Goal: Book appointment/travel/reservation

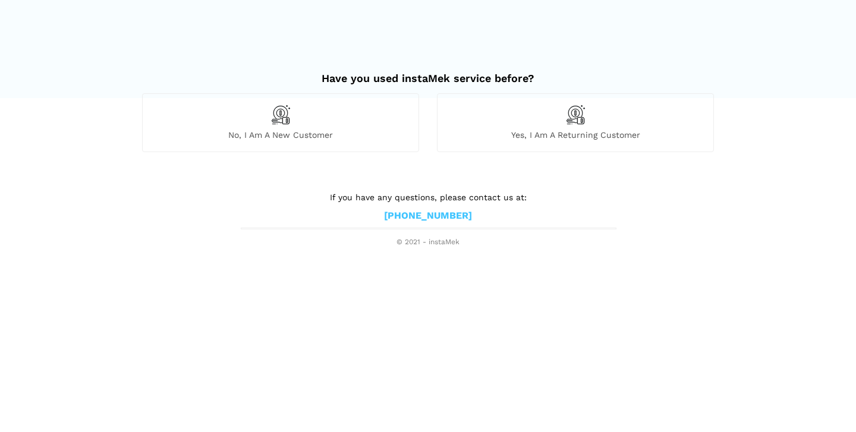
click at [304, 90] on div "Have you used instaMek service before?" at bounding box center [428, 77] width 590 height 34
click at [297, 110] on div "No, I am a new customer" at bounding box center [280, 122] width 277 height 58
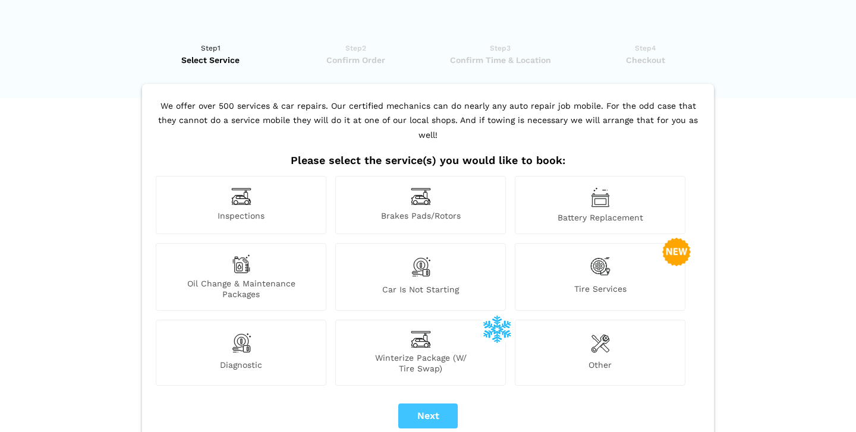
click at [231, 191] on div "Inspections" at bounding box center [241, 205] width 171 height 58
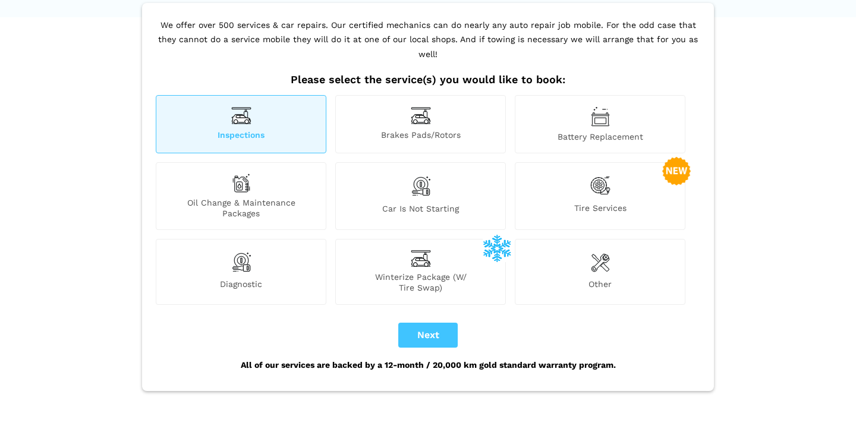
scroll to position [83, 0]
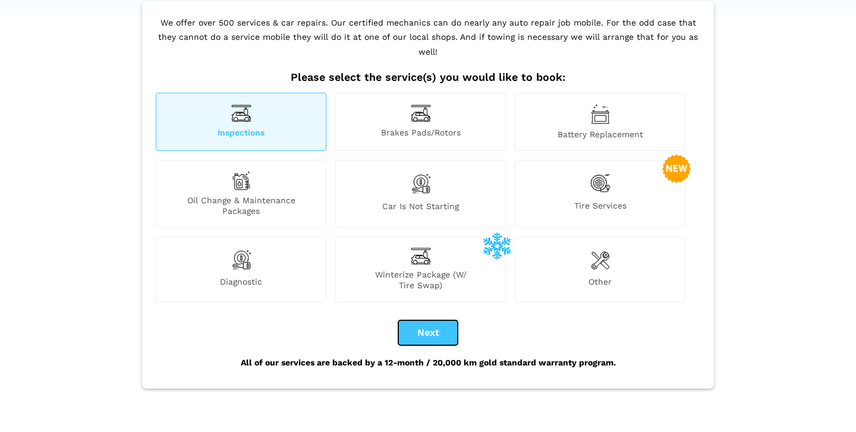
click at [424, 320] on button "Next" at bounding box center [427, 332] width 59 height 25
checkbox input "true"
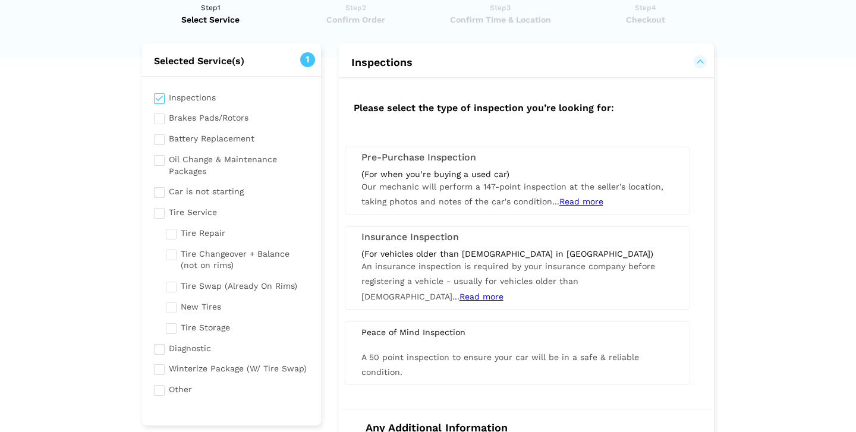
scroll to position [61, 0]
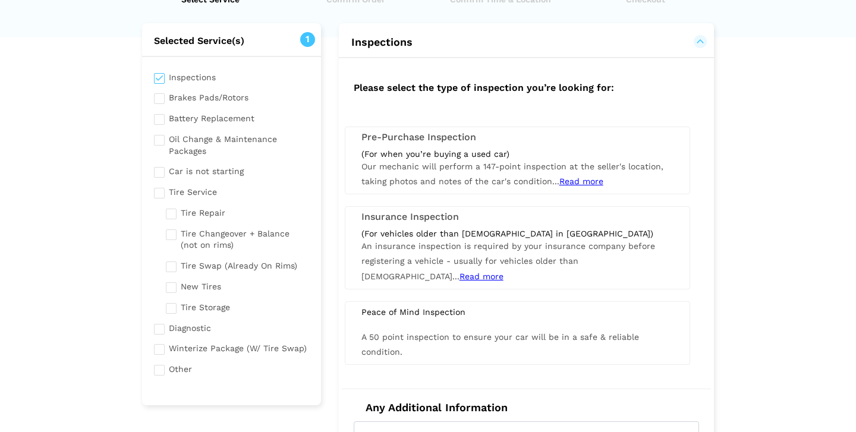
click at [474, 229] on div "(For vehicles older than [DEMOGRAPHIC_DATA] in [GEOGRAPHIC_DATA])" at bounding box center [517, 233] width 312 height 11
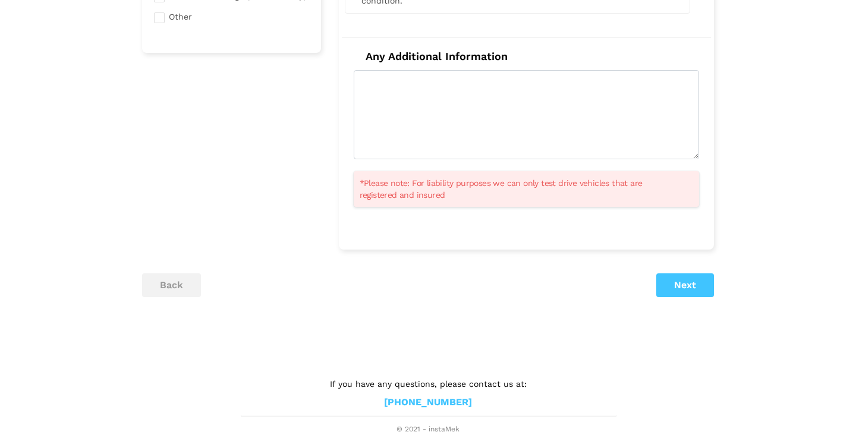
scroll to position [415, 0]
click at [688, 282] on button "Next" at bounding box center [685, 284] width 58 height 24
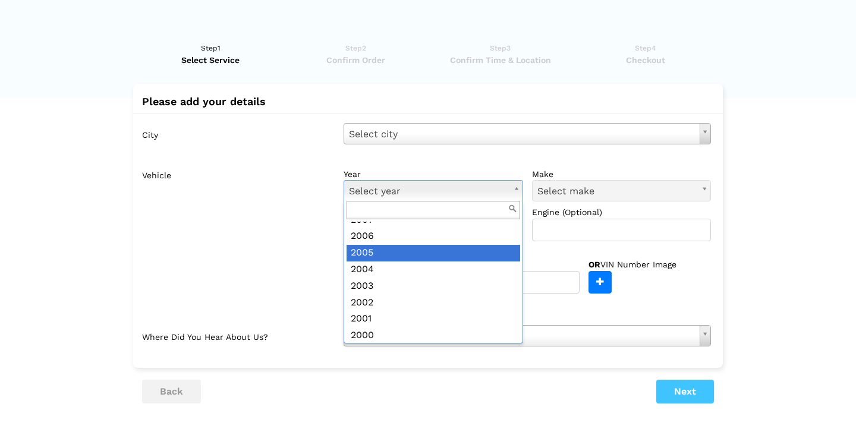
scroll to position [335, 0]
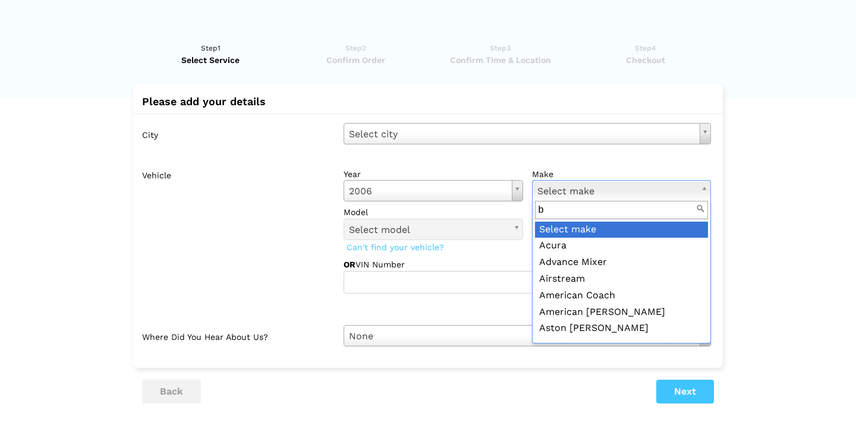
type input "bm"
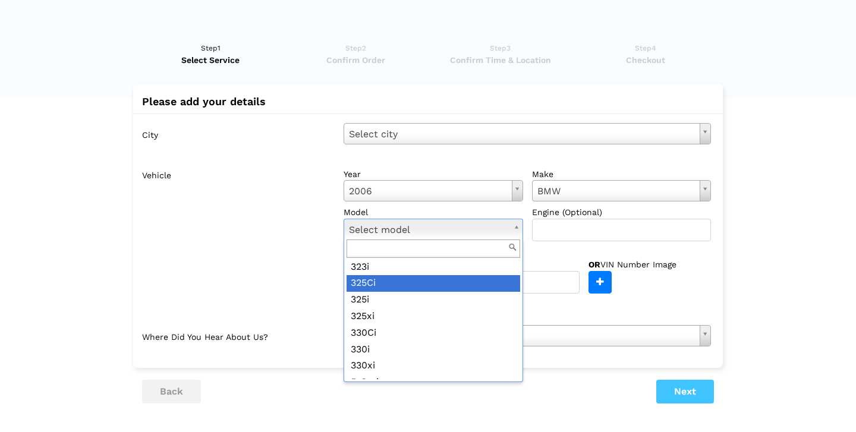
scroll to position [85, 0]
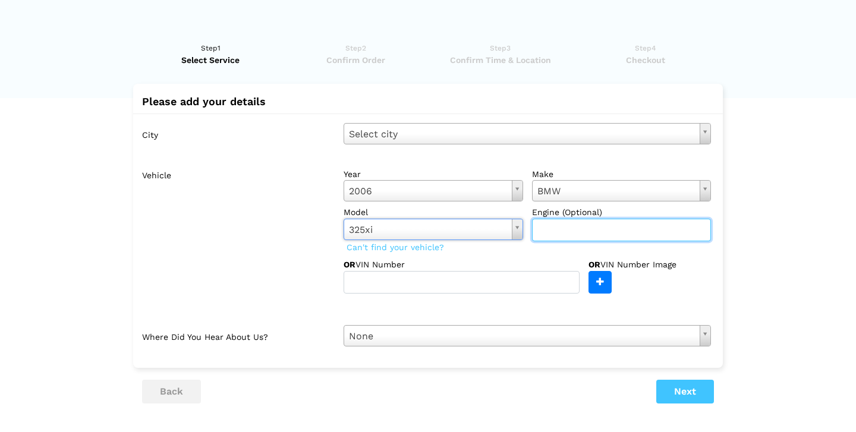
click at [570, 232] on input "text" at bounding box center [621, 230] width 179 height 23
click at [313, 275] on label "Vehicle" at bounding box center [238, 228] width 193 height 130
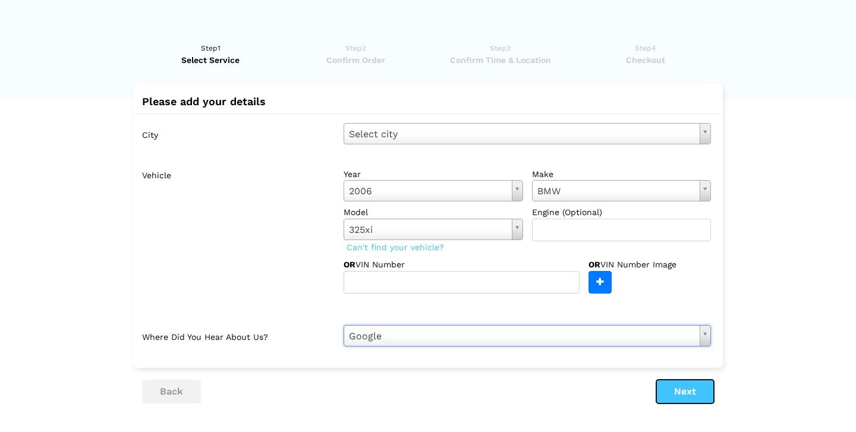
click at [701, 383] on button "Next" at bounding box center [685, 392] width 58 height 24
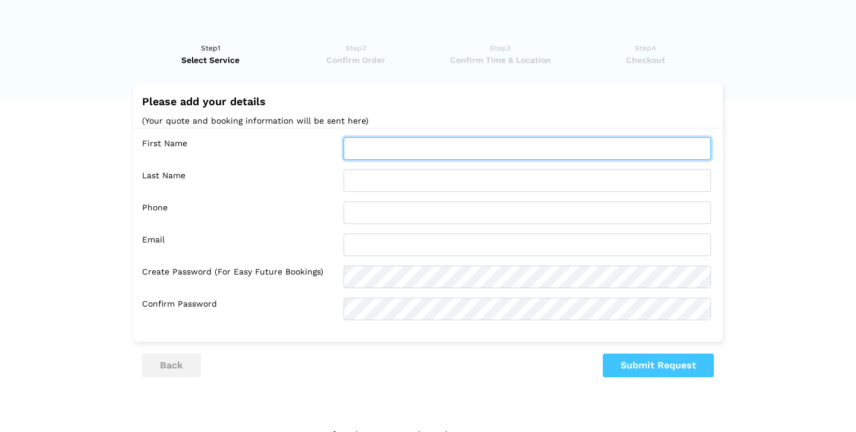
click at [447, 141] on input "text" at bounding box center [526, 148] width 367 height 23
type input "Ria"
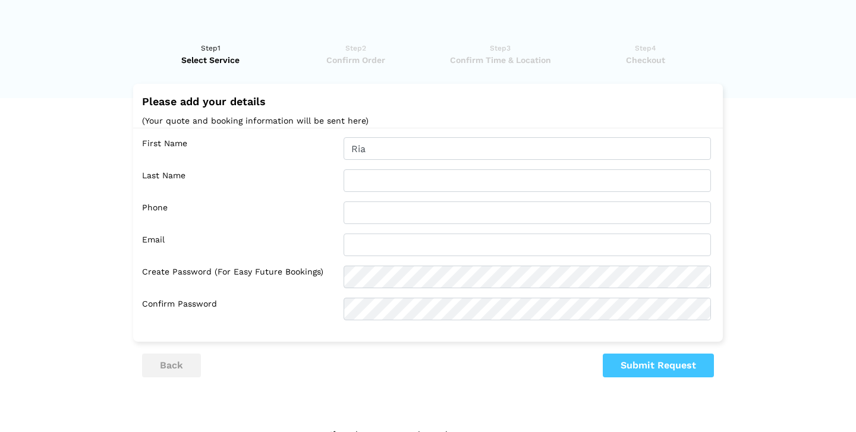
type input "Mocsoy"
type input "8257354461"
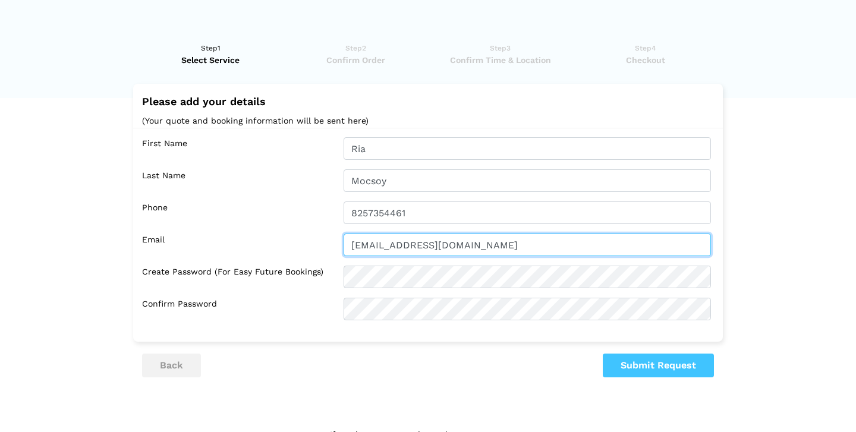
click at [480, 244] on input "[EMAIL_ADDRESS][DOMAIN_NAME]" at bounding box center [526, 245] width 367 height 23
type input "[EMAIL_ADDRESS][DOMAIN_NAME]"
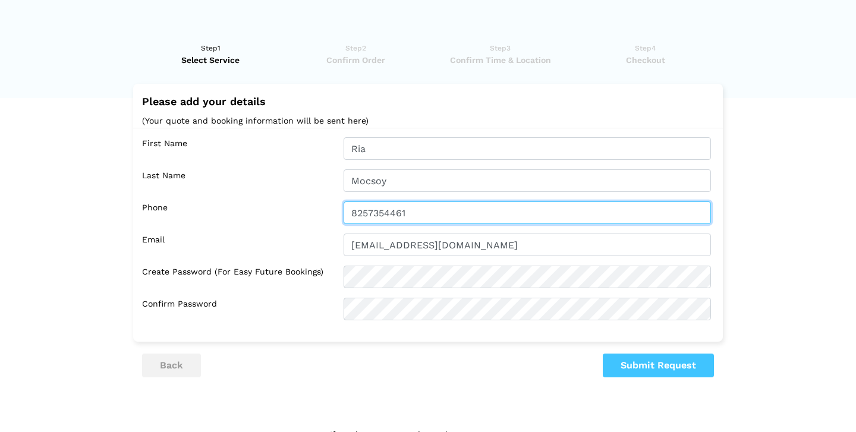
click at [451, 215] on input "8257354461" at bounding box center [526, 212] width 367 height 23
type input "8257354461"
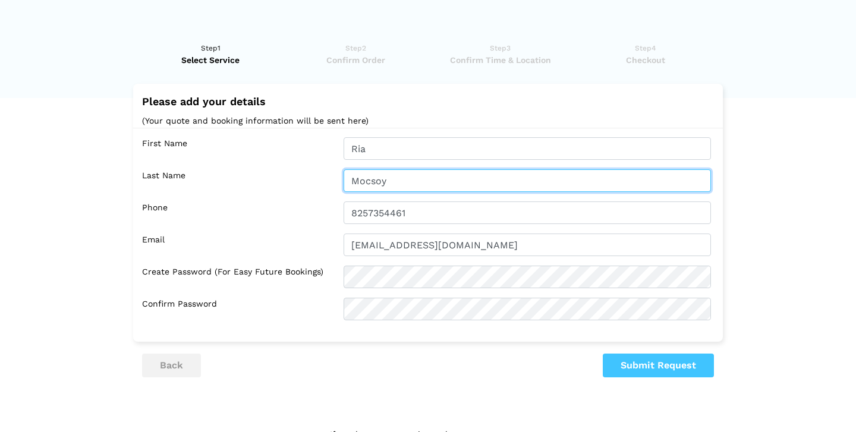
click at [421, 175] on input "Mocsoy" at bounding box center [526, 180] width 367 height 23
type input "Mocsoy"
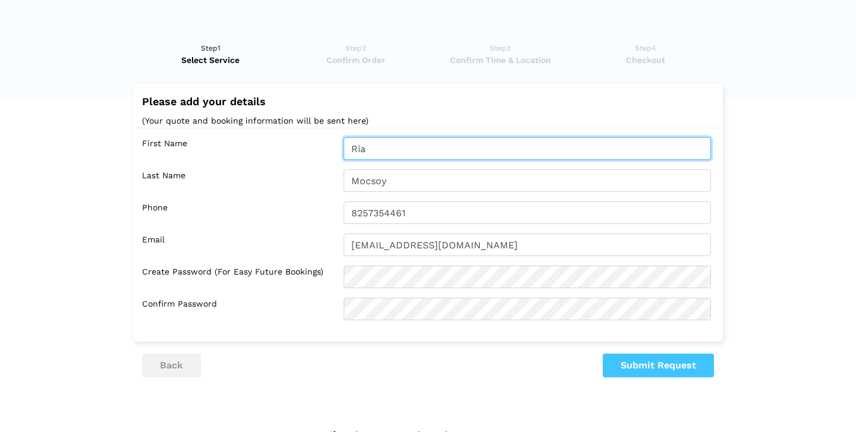
click at [404, 147] on input "Ria" at bounding box center [526, 148] width 367 height 23
type input "Ria"
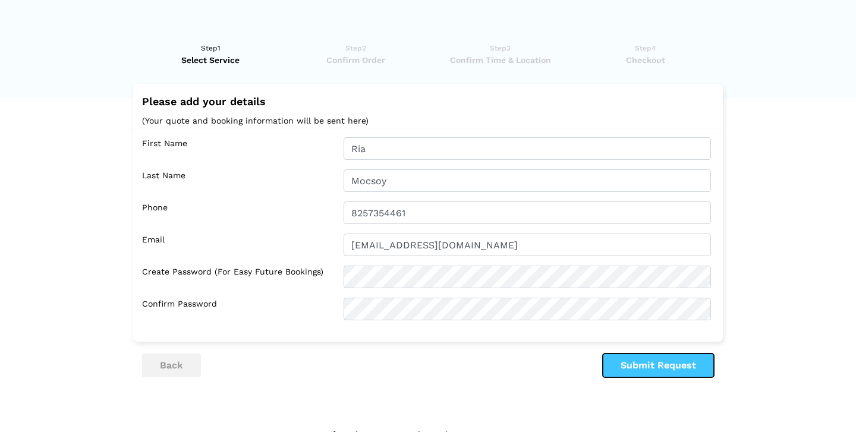
click at [635, 361] on button "Submit Request" at bounding box center [658, 366] width 111 height 24
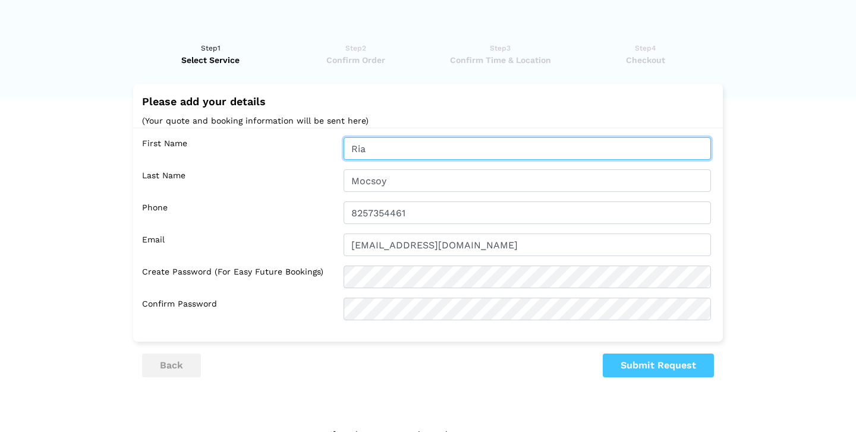
click at [474, 153] on input "Ria" at bounding box center [526, 148] width 367 height 23
click at [579, 143] on input "Ria" at bounding box center [526, 148] width 367 height 23
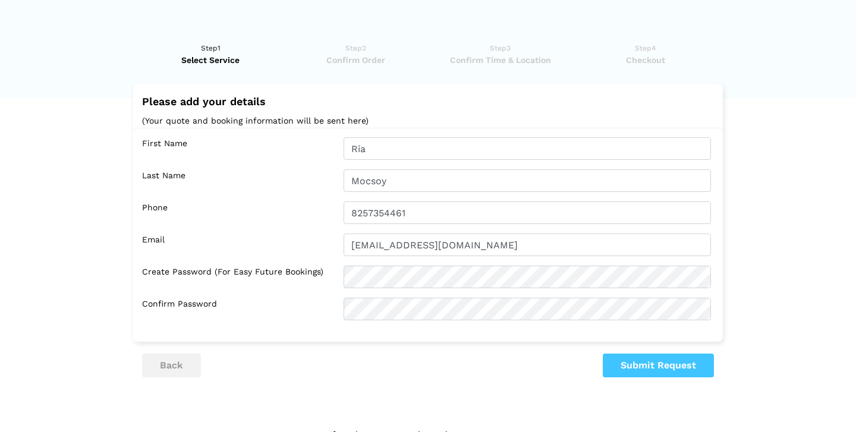
click at [715, 87] on div "Please add your details (Your quote and booking information will be sent here) …" at bounding box center [428, 213] width 590 height 259
click at [625, 373] on button "Submit Request" at bounding box center [658, 366] width 111 height 24
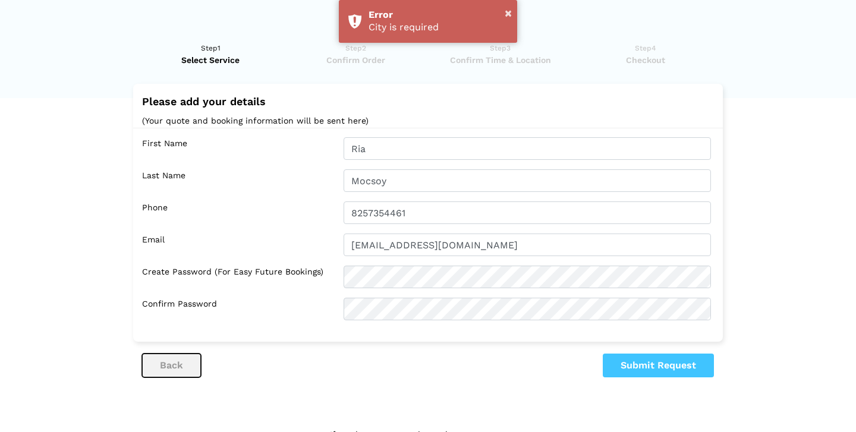
click at [171, 360] on button "back" at bounding box center [171, 366] width 59 height 24
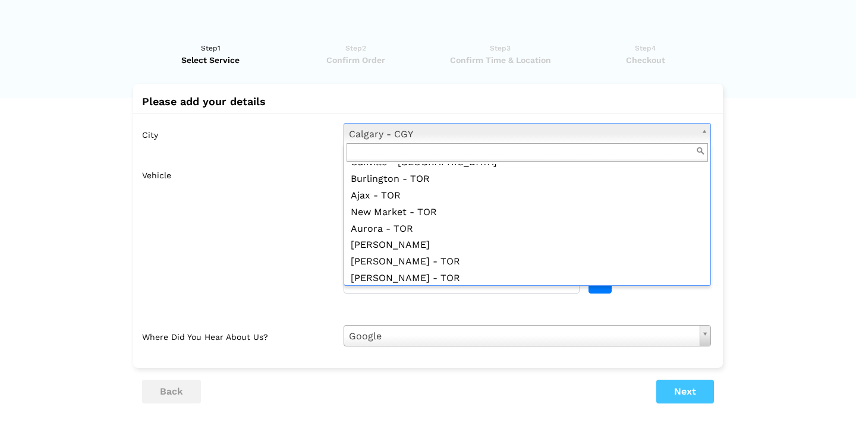
scroll to position [469, 0]
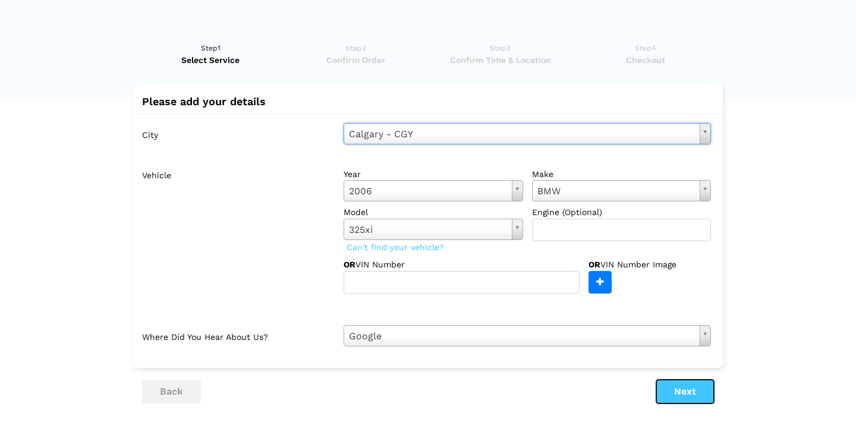
click at [670, 398] on button "Next" at bounding box center [685, 392] width 58 height 24
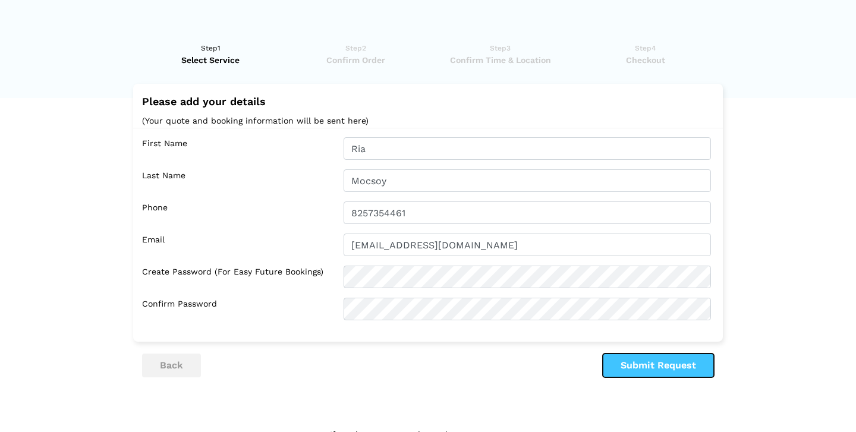
click at [657, 360] on button "Submit Request" at bounding box center [658, 366] width 111 height 24
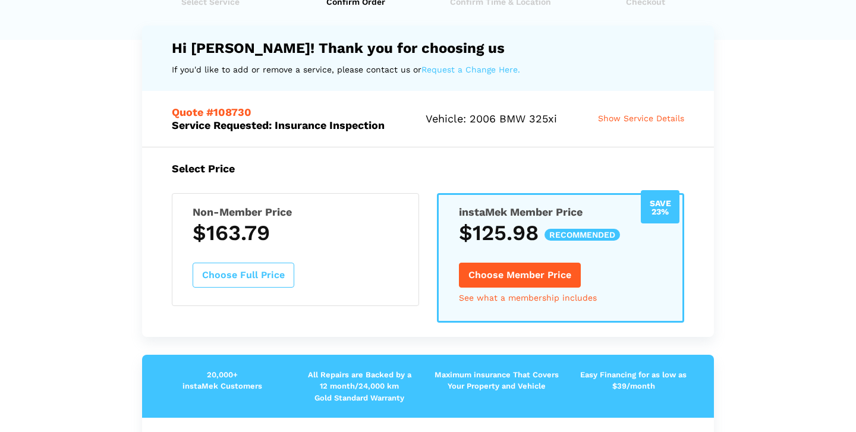
scroll to position [55, 0]
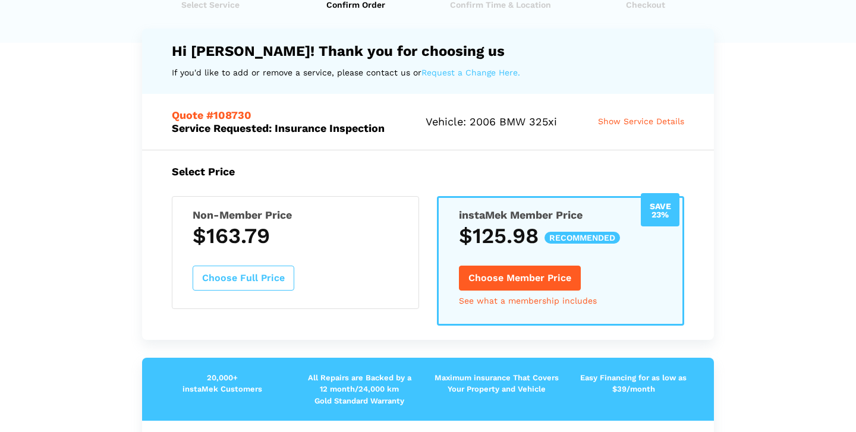
click at [256, 282] on button "Choose Full Price" at bounding box center [244, 278] width 102 height 25
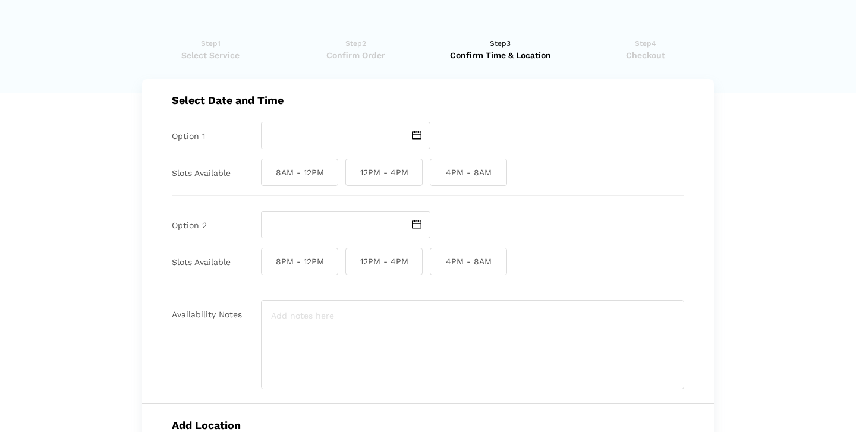
scroll to position [2, 0]
click at [419, 134] on img at bounding box center [417, 138] width 10 height 9
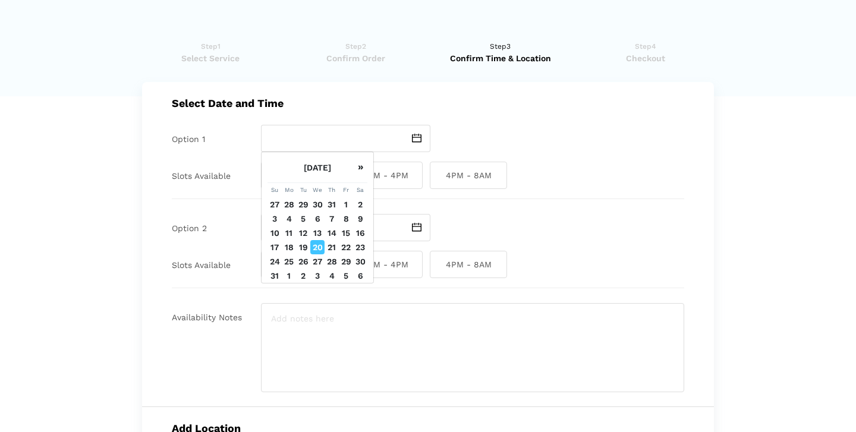
click at [330, 251] on td "21" at bounding box center [331, 247] width 14 height 14
type input "[DATE]"
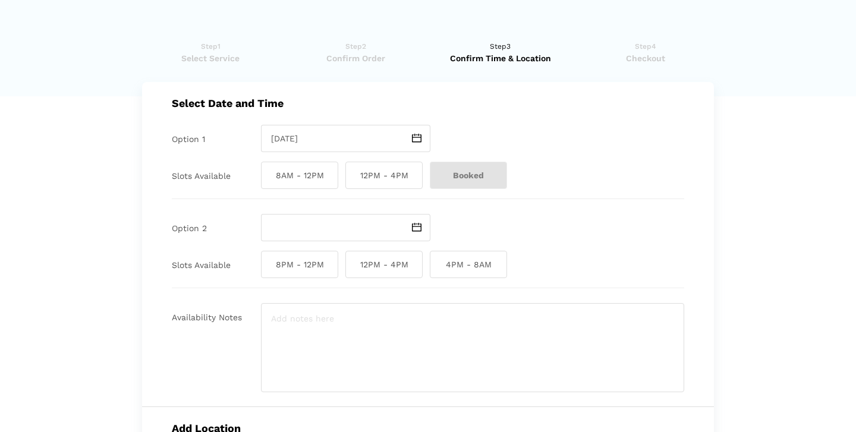
click at [373, 175] on span "12PM - 4PM" at bounding box center [383, 175] width 77 height 27
click at [353, 175] on input "12PM - 4PM" at bounding box center [349, 175] width 8 height 27
checkbox input "true"
click at [415, 229] on img at bounding box center [417, 227] width 10 height 9
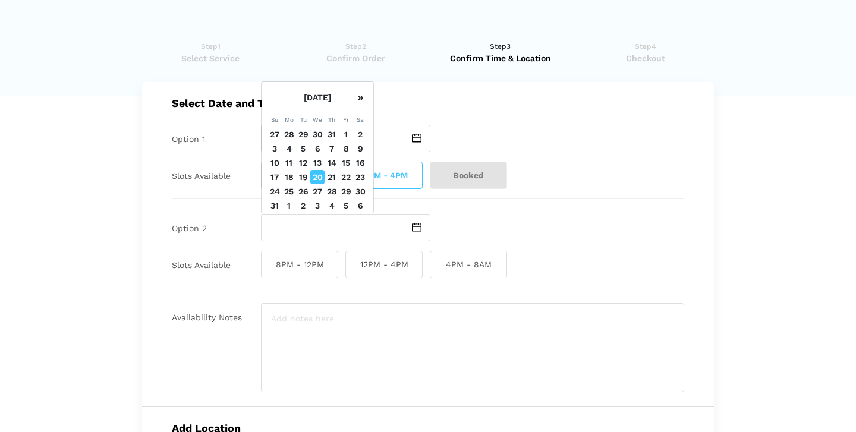
click at [345, 178] on td "22" at bounding box center [346, 177] width 14 height 14
type input "[DATE]"
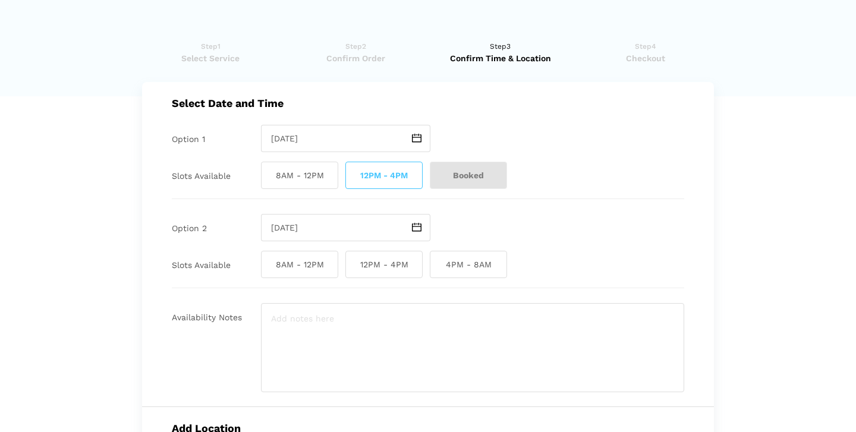
click at [321, 271] on span "8AM - 12PM" at bounding box center [299, 264] width 77 height 27
click at [269, 271] on input "8AM - 12PM" at bounding box center [265, 264] width 8 height 27
checkbox input "true"
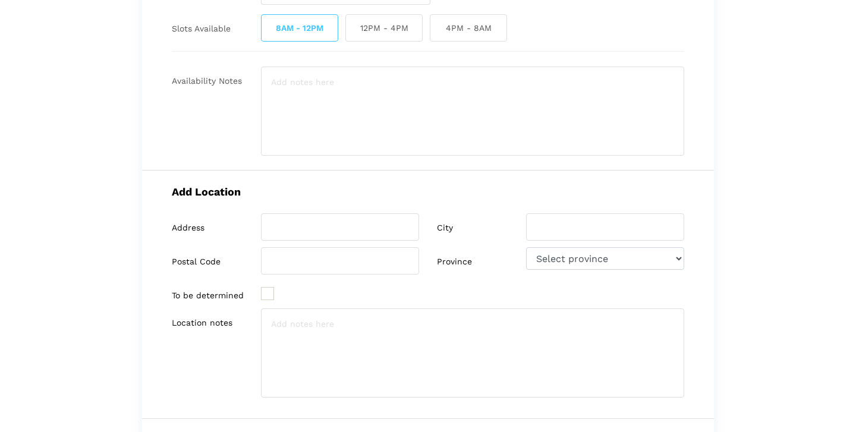
scroll to position [0, 0]
